Goal: Information Seeking & Learning: Find specific fact

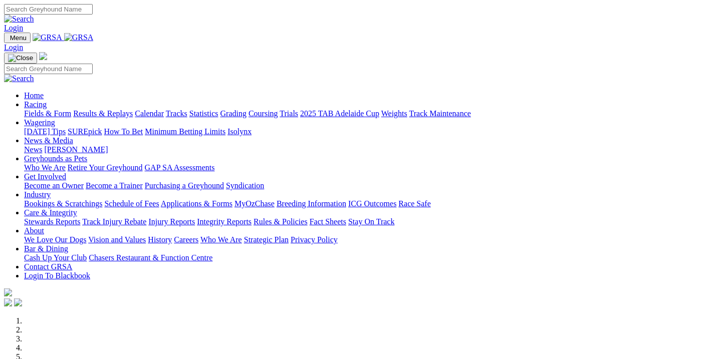
click at [133, 109] on link "Results & Replays" at bounding box center [103, 113] width 60 height 9
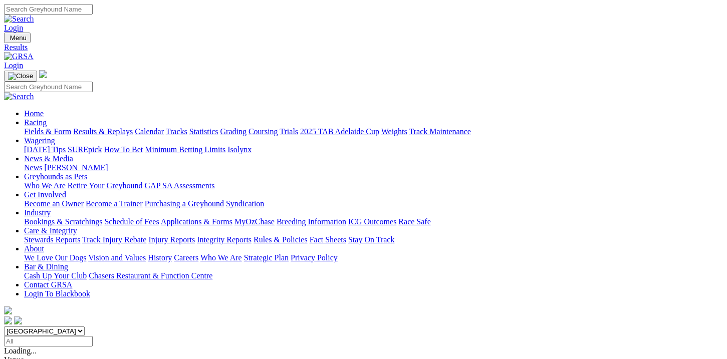
click at [93, 336] on input "Select date" at bounding box center [48, 341] width 89 height 11
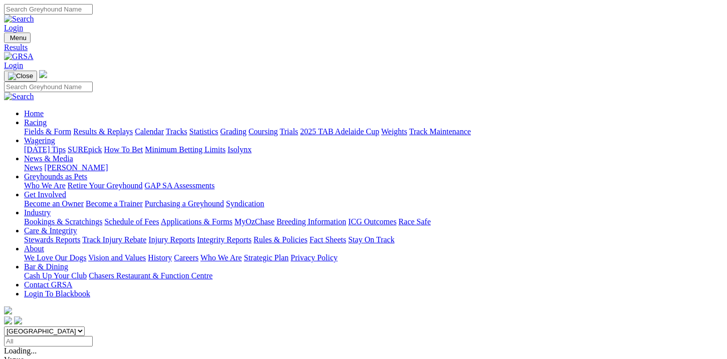
type input "[DATE]"
